Goal: Entertainment & Leisure: Browse casually

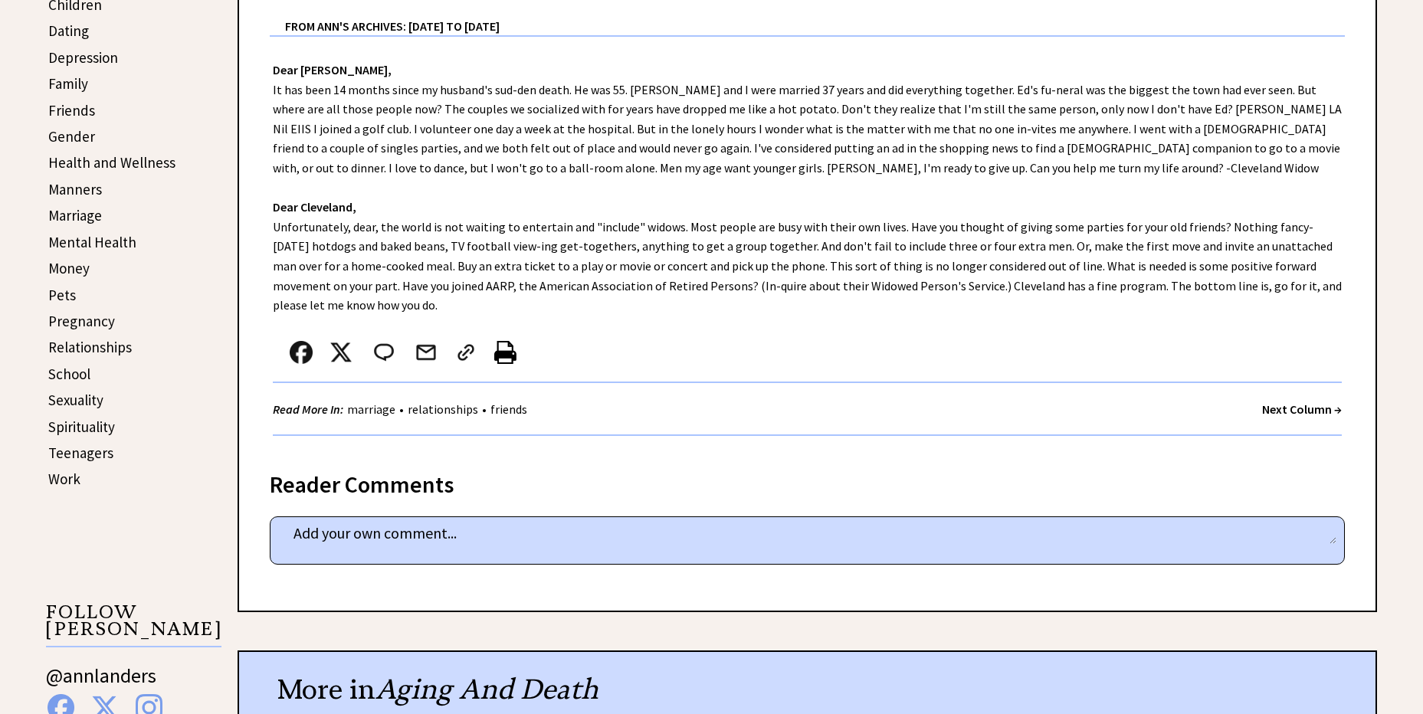
scroll to position [536, 0]
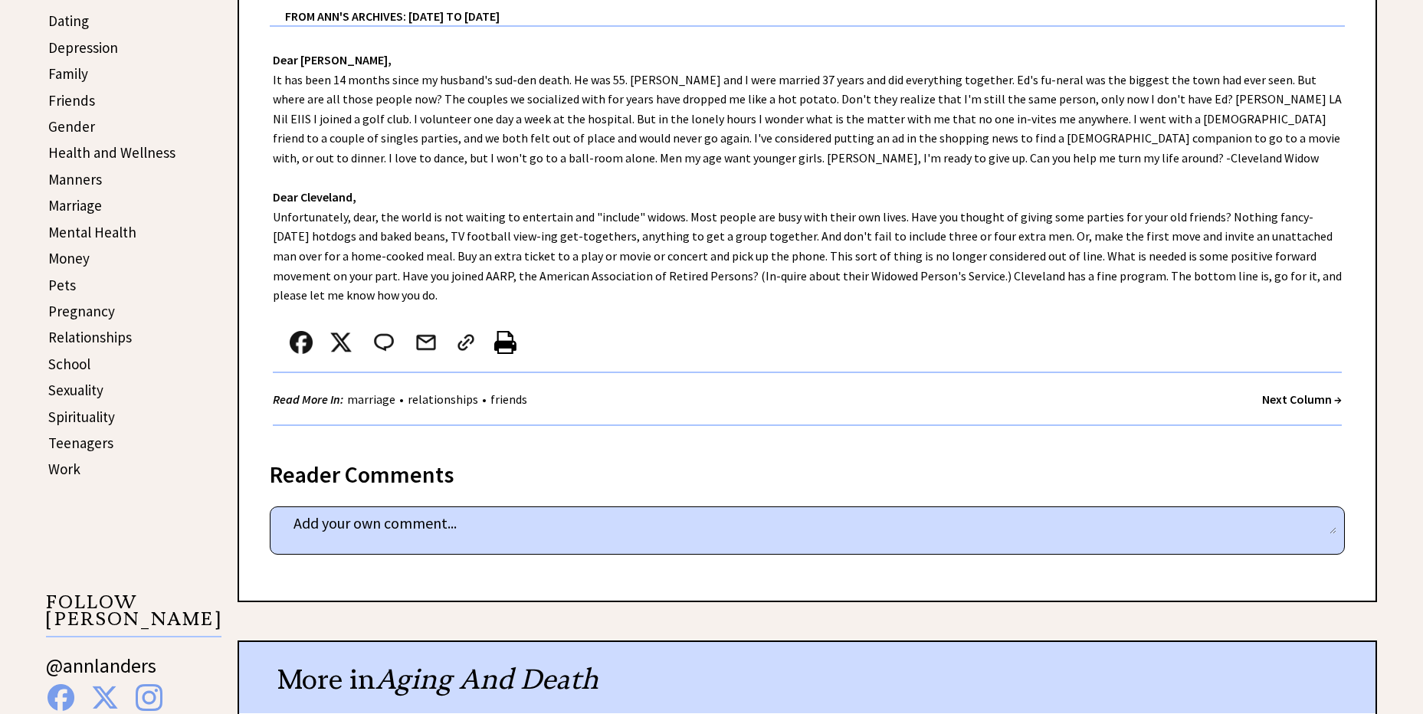
click at [1276, 402] on strong "Next Column →" at bounding box center [1303, 399] width 80 height 15
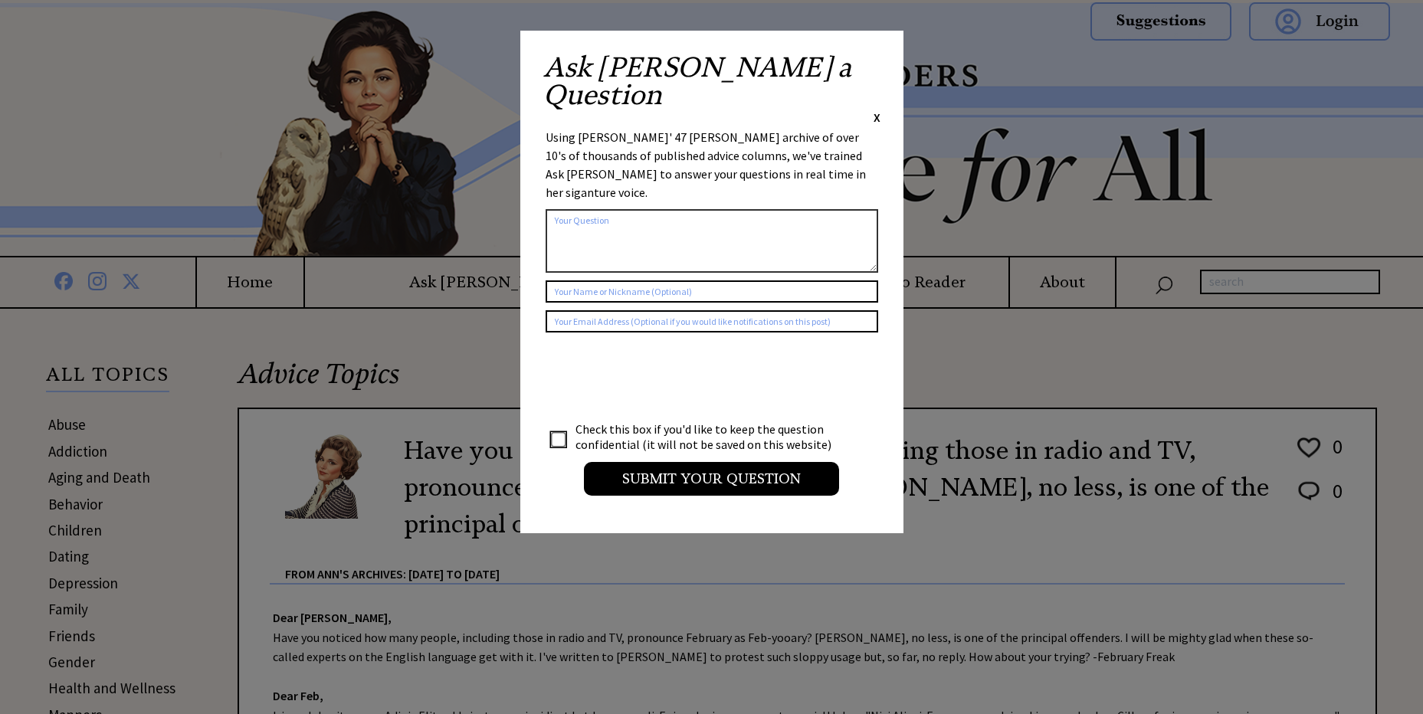
click at [875, 110] on span "X" at bounding box center [877, 117] width 7 height 15
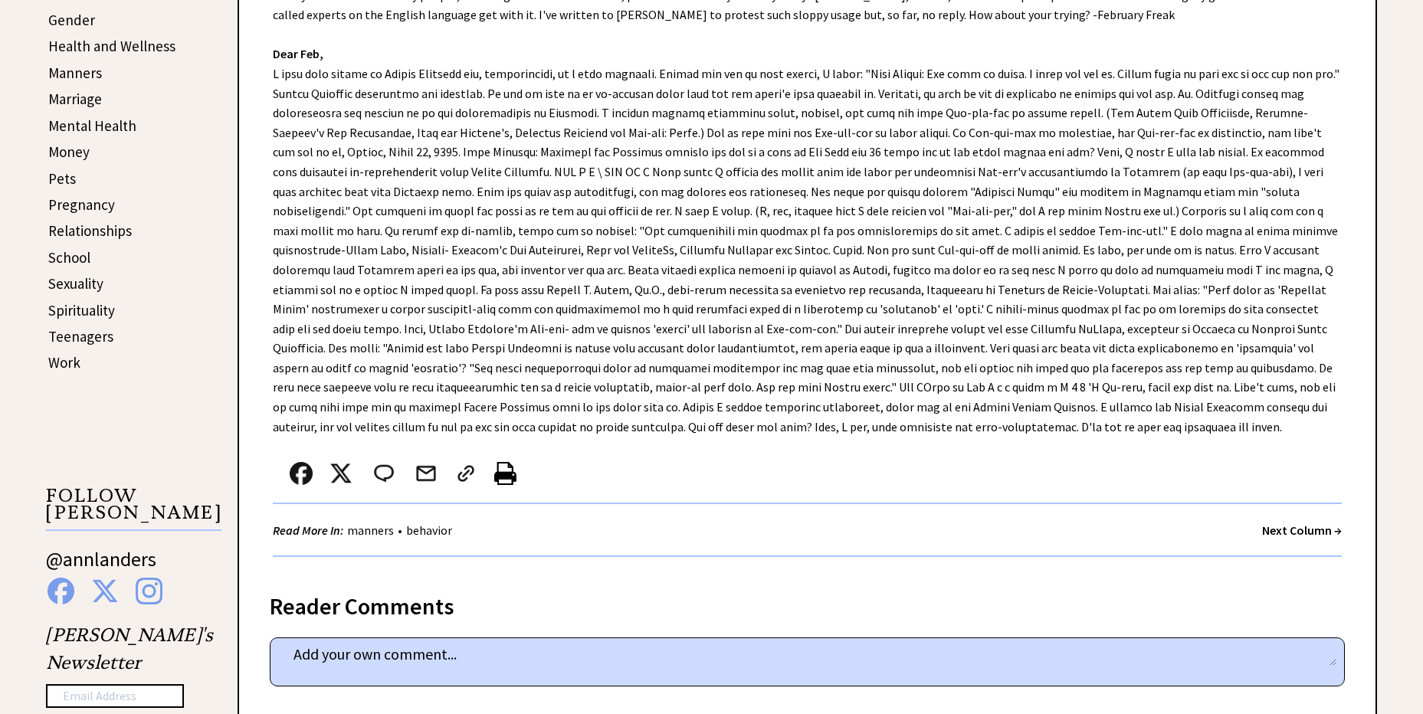
scroll to position [642, 0]
click at [1289, 531] on strong "Next Column →" at bounding box center [1303, 530] width 80 height 15
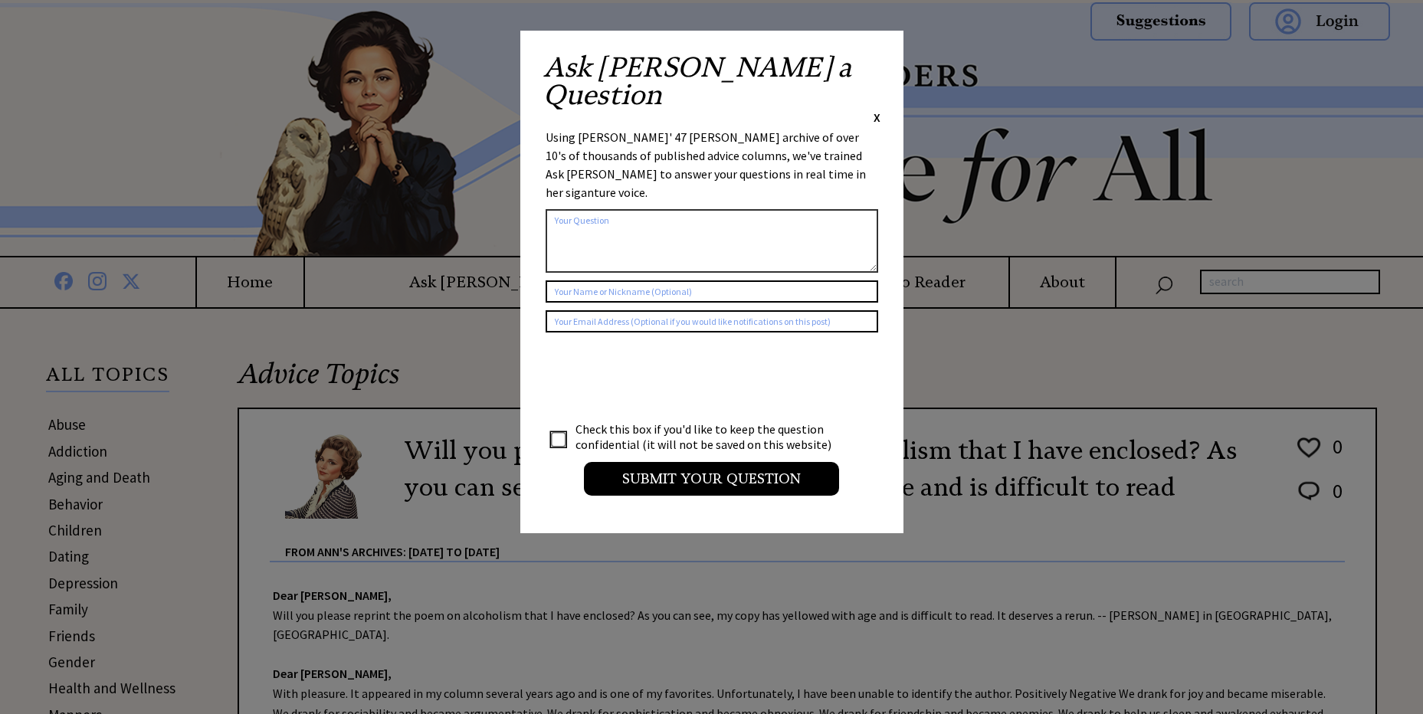
click at [880, 110] on span "X" at bounding box center [877, 117] width 7 height 15
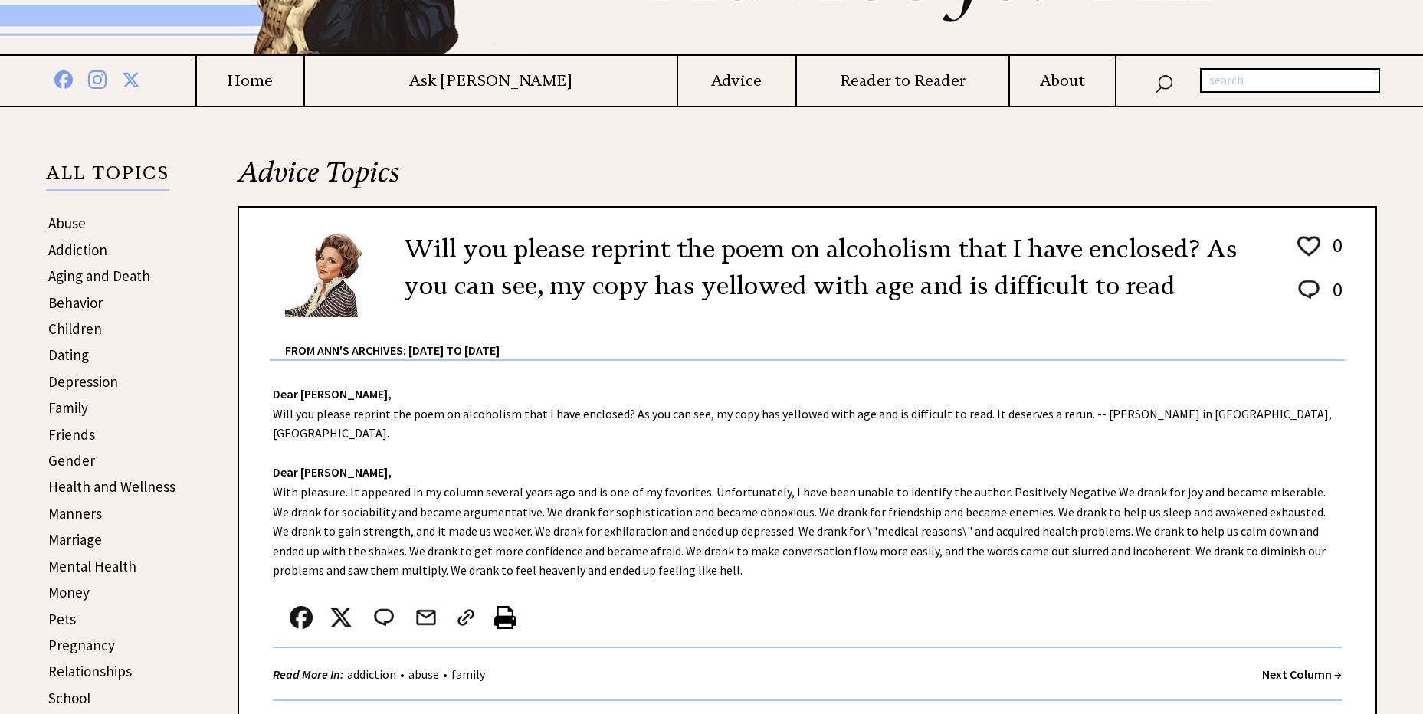
scroll to position [214, 0]
